Goal: Use online tool/utility: Utilize a website feature to perform a specific function

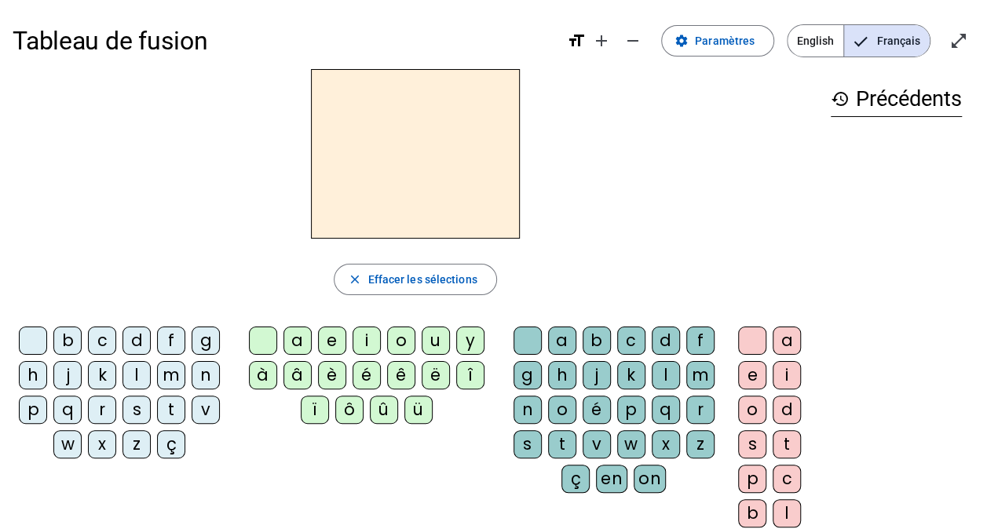
click at [783, 336] on div "a" at bounding box center [787, 341] width 28 height 28
click at [466, 279] on span "Effacer les sélections" at bounding box center [422, 279] width 109 height 19
click at [661, 376] on div "l" at bounding box center [666, 375] width 28 height 28
click at [597, 405] on div "é" at bounding box center [597, 410] width 28 height 28
click at [469, 278] on span "Effacer les sélections" at bounding box center [422, 279] width 109 height 19
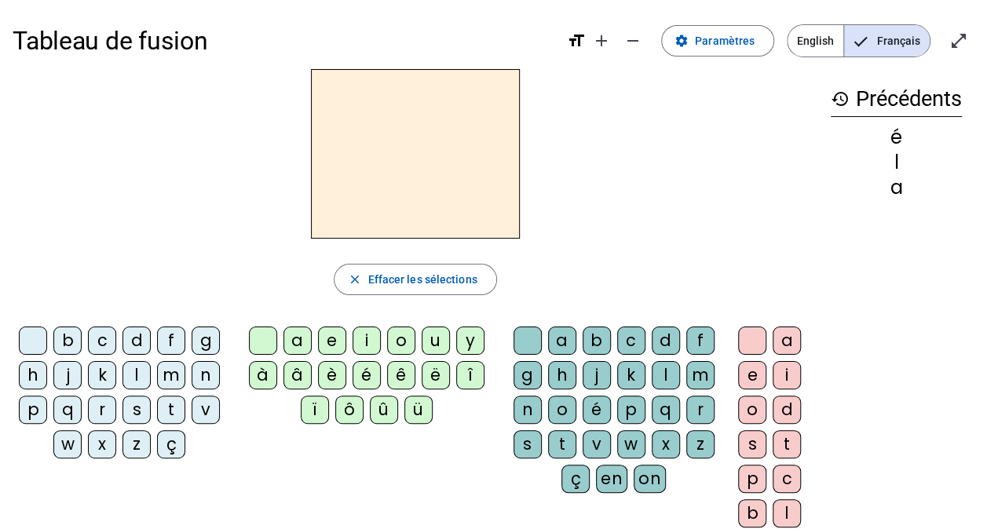
click at [140, 367] on div "l" at bounding box center [137, 375] width 28 height 28
click at [339, 334] on div "e" at bounding box center [332, 341] width 28 height 28
click at [458, 277] on span "Effacer les sélections" at bounding box center [422, 279] width 109 height 19
click at [666, 368] on div "l" at bounding box center [666, 375] width 28 height 28
click at [601, 399] on div "é" at bounding box center [597, 410] width 28 height 28
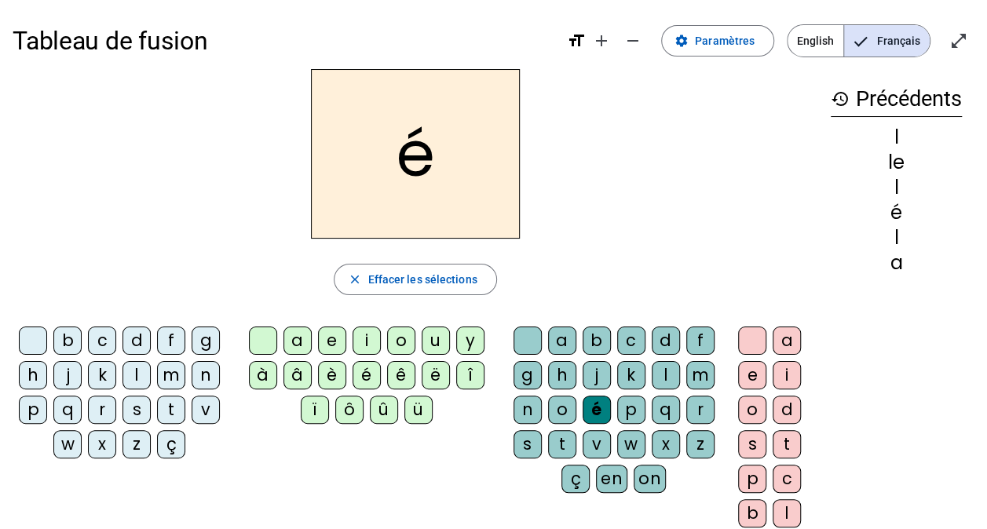
click at [481, 267] on span "button" at bounding box center [415, 280] width 161 height 38
click at [664, 379] on div "l" at bounding box center [666, 375] width 28 height 28
click at [331, 342] on div "e" at bounding box center [332, 341] width 28 height 28
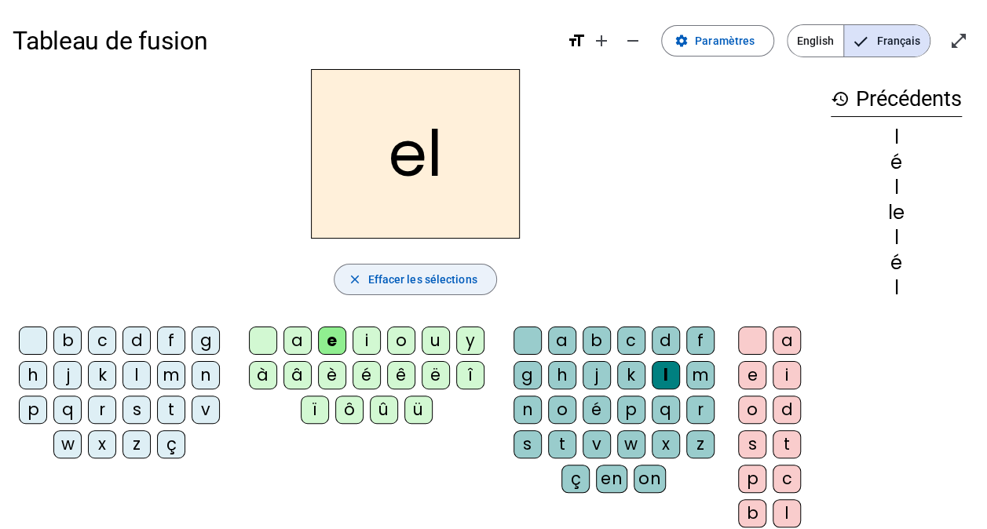
click at [470, 271] on span "Effacer les sélections" at bounding box center [422, 279] width 109 height 19
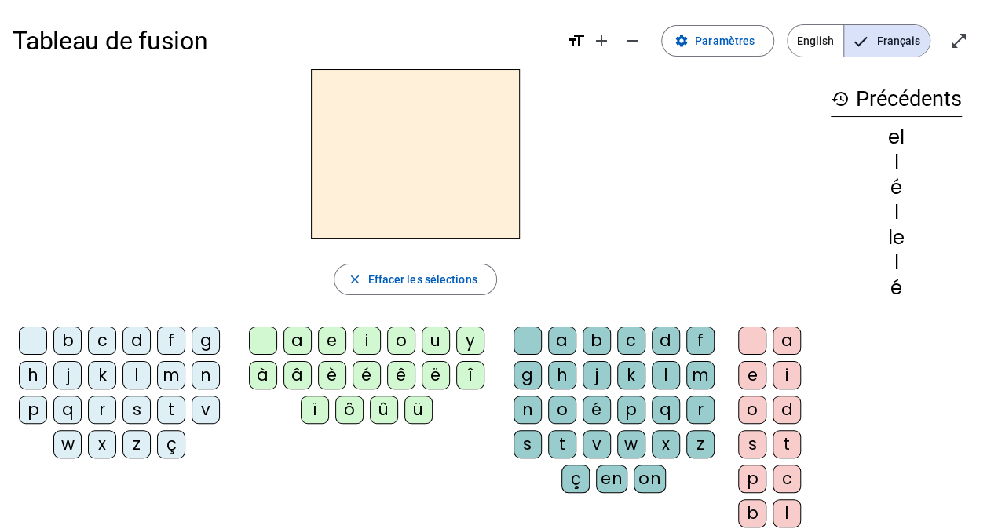
click at [136, 371] on div "l" at bounding box center [137, 375] width 28 height 28
click at [332, 340] on div "e" at bounding box center [332, 341] width 28 height 28
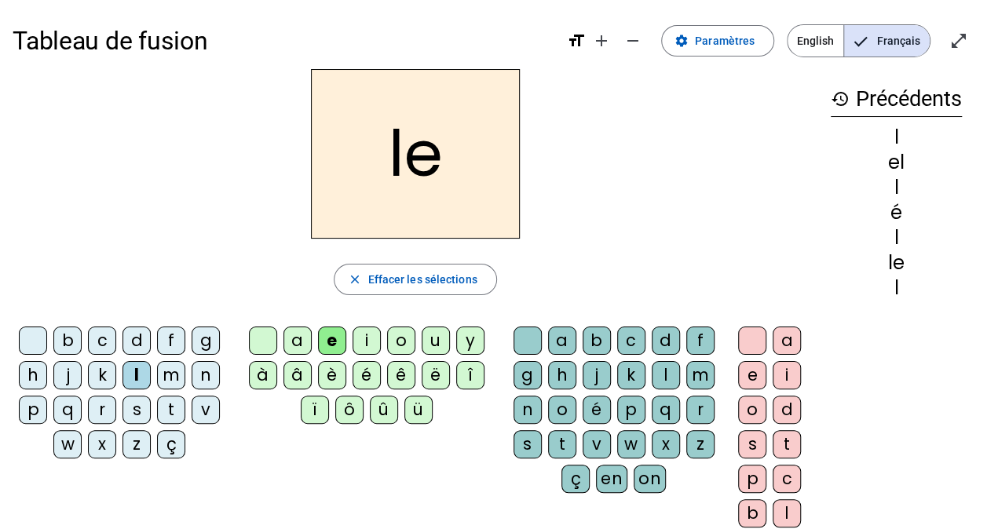
click at [334, 336] on div "e" at bounding box center [332, 341] width 28 height 28
click at [431, 343] on div "u" at bounding box center [436, 341] width 28 height 28
click at [169, 408] on div "t" at bounding box center [171, 410] width 28 height 28
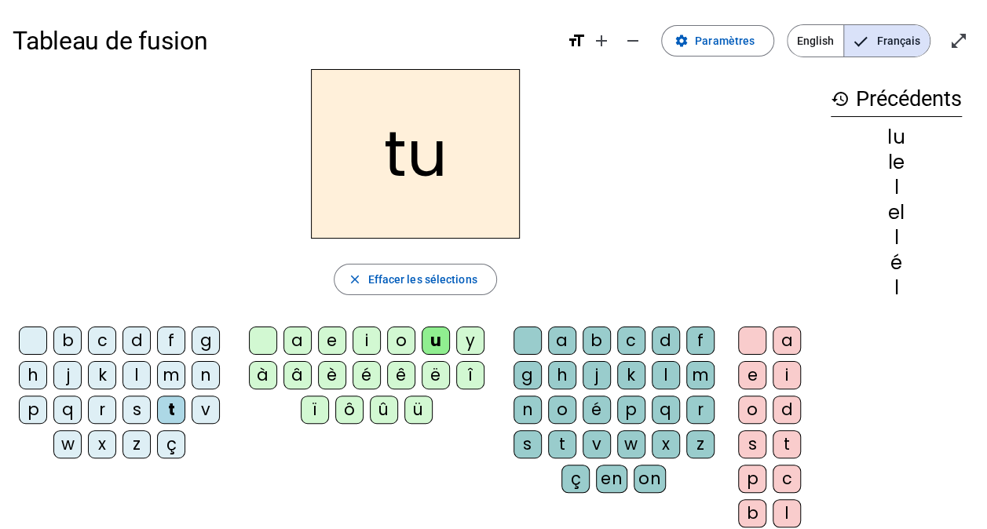
click at [65, 343] on div "b" at bounding box center [67, 341] width 28 height 28
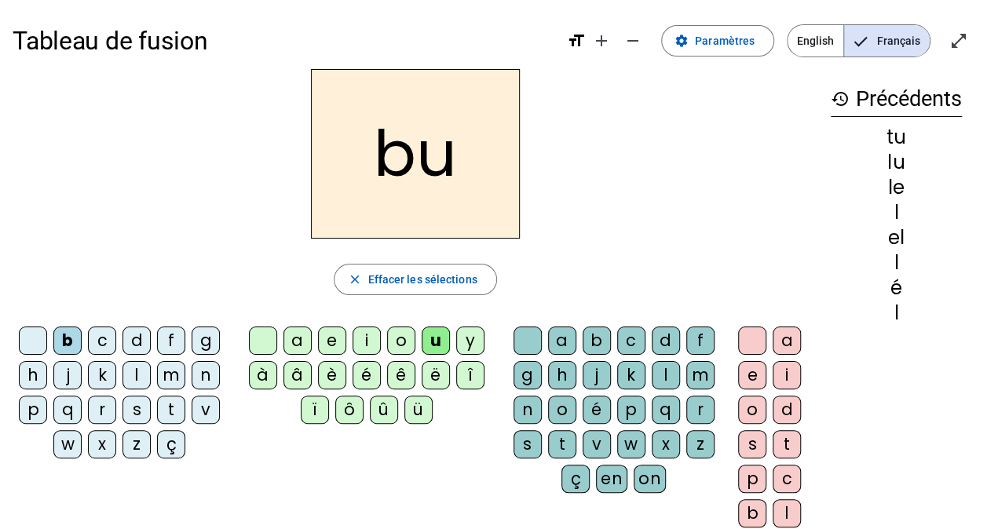
click at [136, 330] on div "d" at bounding box center [137, 341] width 28 height 28
click at [331, 335] on div "e" at bounding box center [332, 341] width 28 height 28
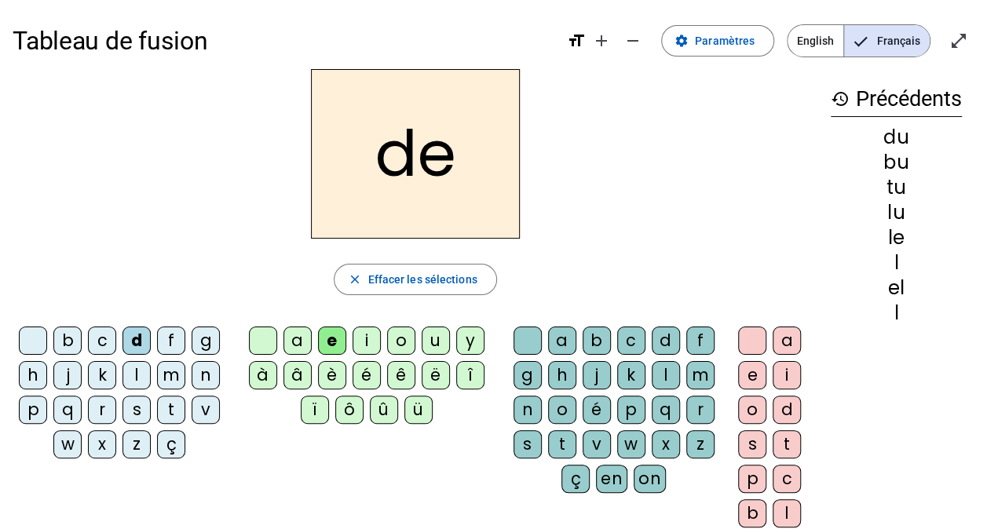
click at [172, 406] on div "t" at bounding box center [171, 410] width 28 height 28
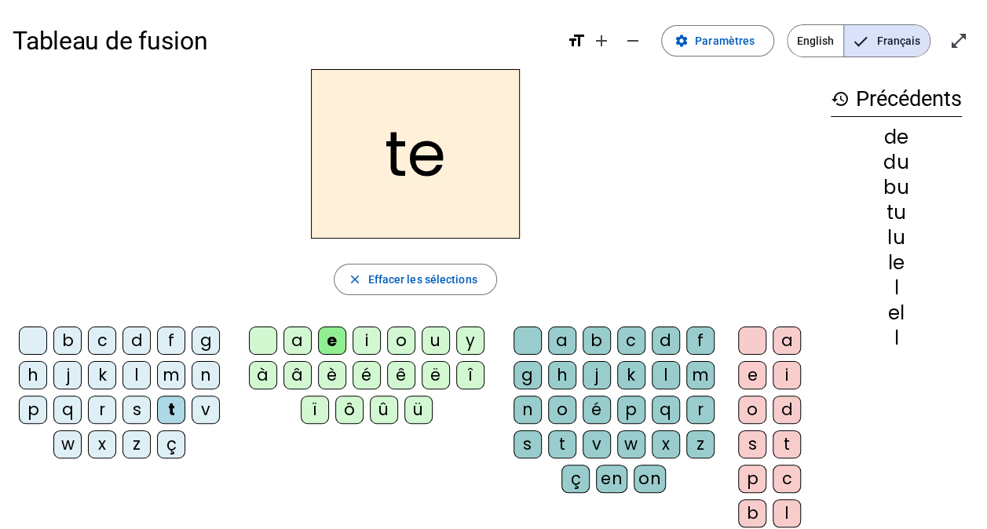
click at [297, 374] on div "â" at bounding box center [298, 375] width 28 height 28
click at [304, 329] on div "a" at bounding box center [298, 341] width 28 height 28
